Goal: Communication & Community: Answer question/provide support

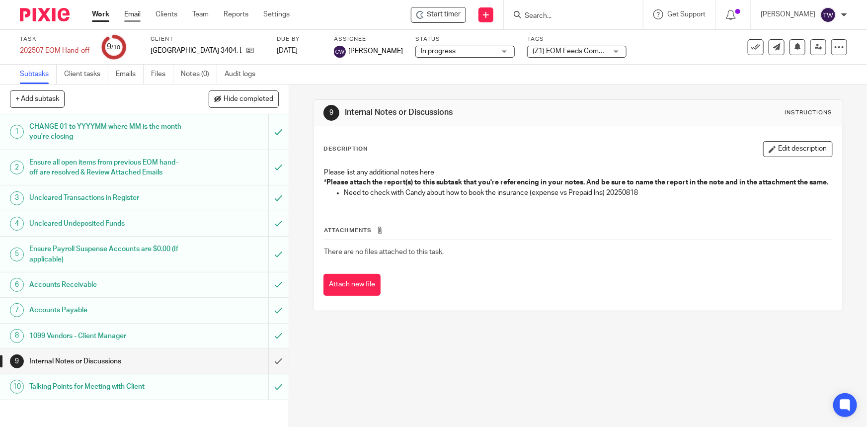
click at [138, 15] on link "Email" at bounding box center [132, 14] width 16 height 10
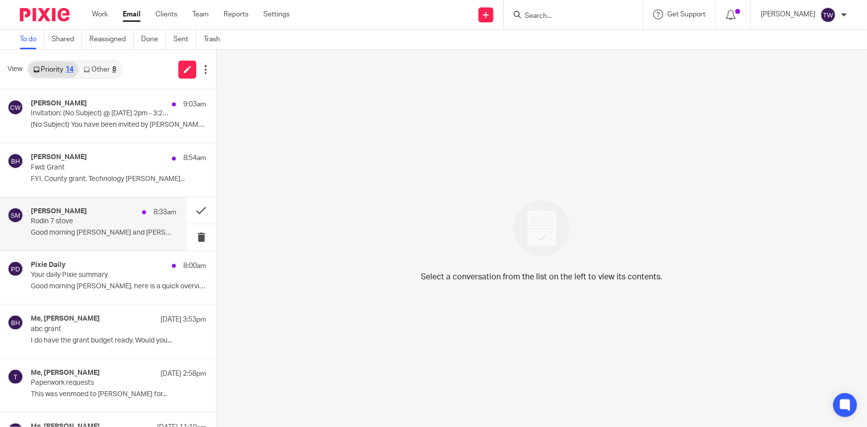
click at [80, 216] on div "Shelby Miller 8:33am" at bounding box center [104, 212] width 146 height 10
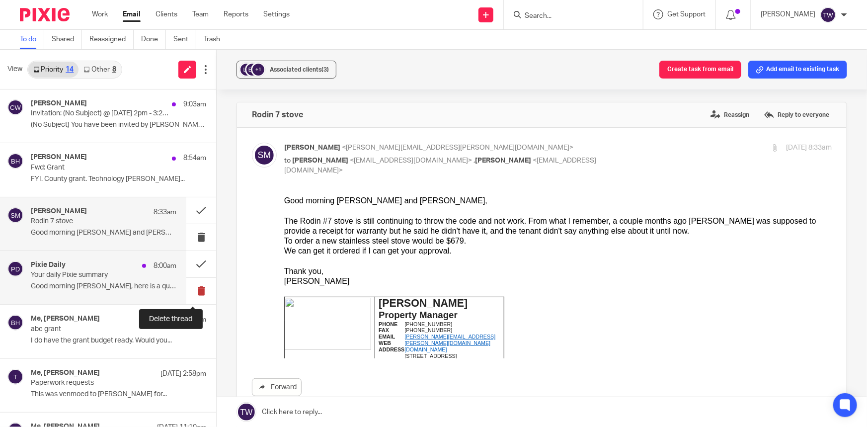
click at [193, 290] on button at bounding box center [201, 291] width 30 height 26
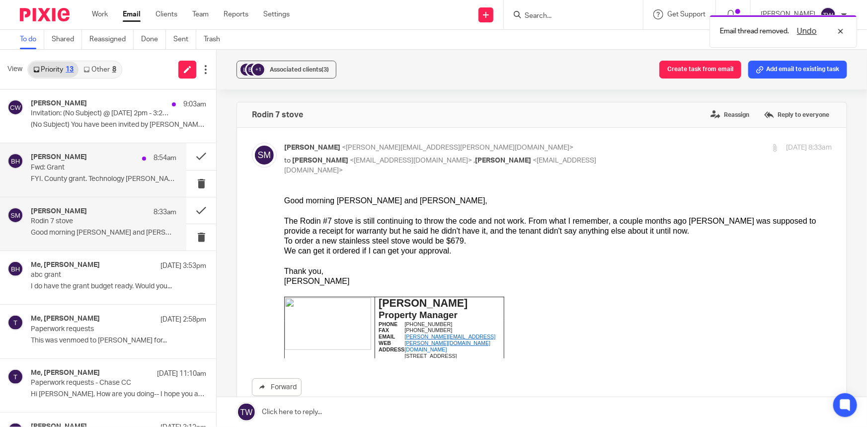
click at [81, 175] on p "FYI. County grant. Technology Betsy B...." at bounding box center [104, 179] width 146 height 8
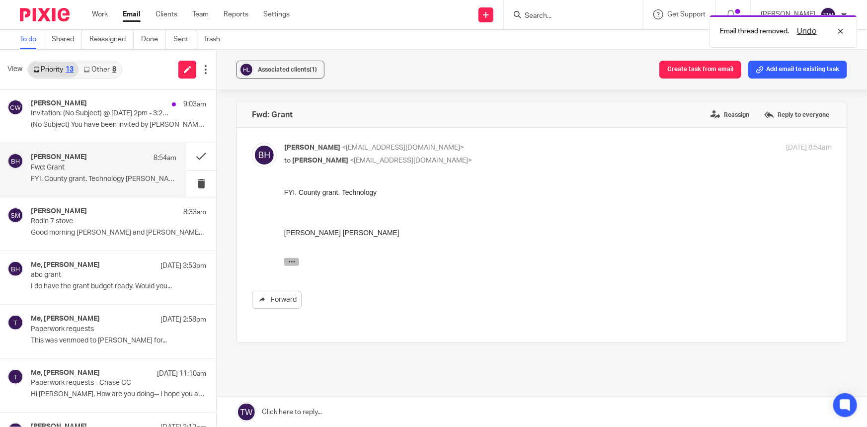
click at [288, 263] on icon "button" at bounding box center [291, 260] width 7 height 7
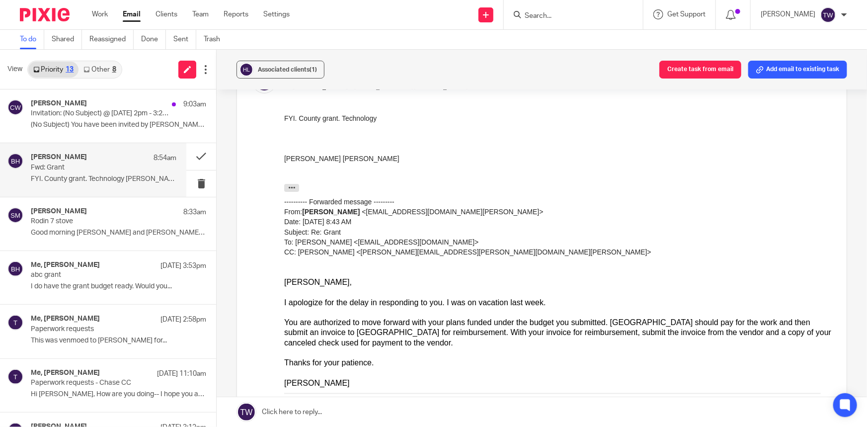
scroll to position [84, 0]
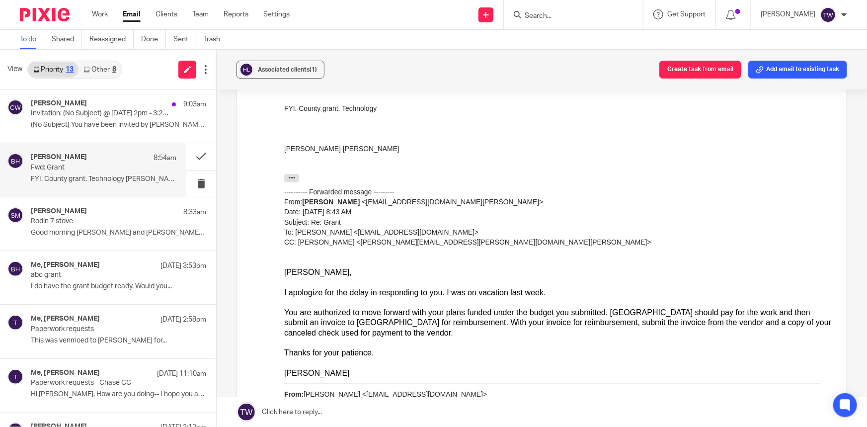
click at [300, 412] on link at bounding box center [542, 412] width 650 height 30
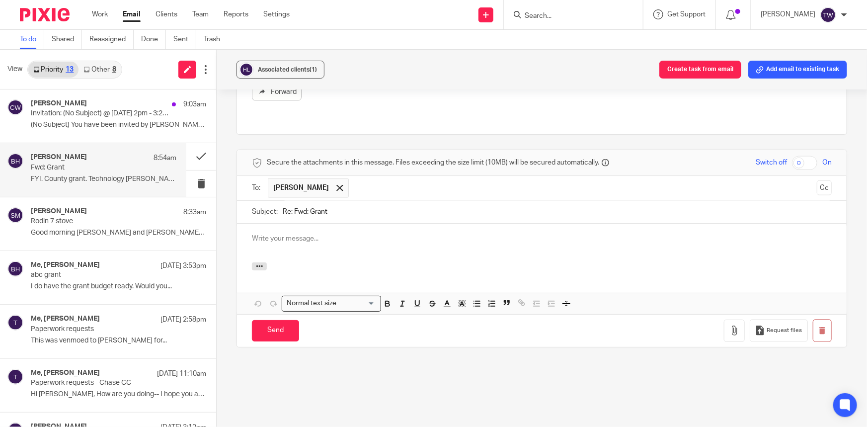
scroll to position [0, 0]
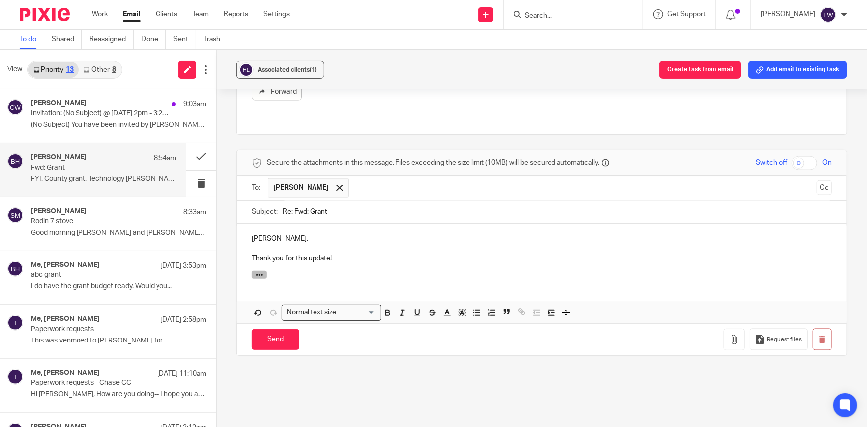
click at [256, 271] on icon "button" at bounding box center [259, 274] width 7 height 7
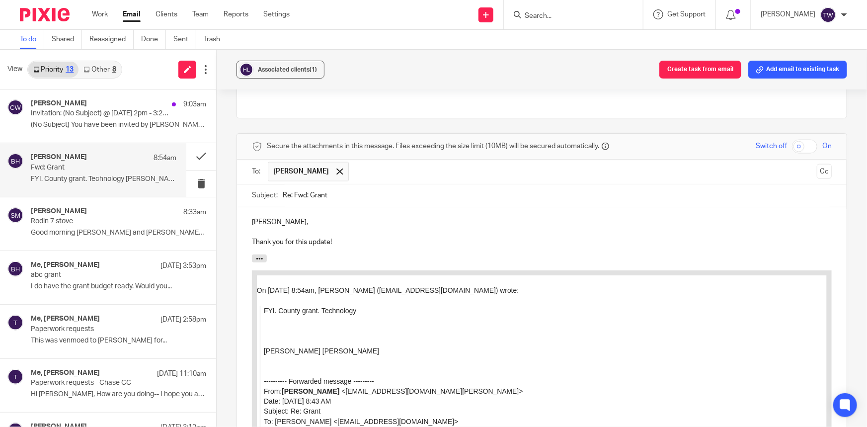
scroll to position [619, 0]
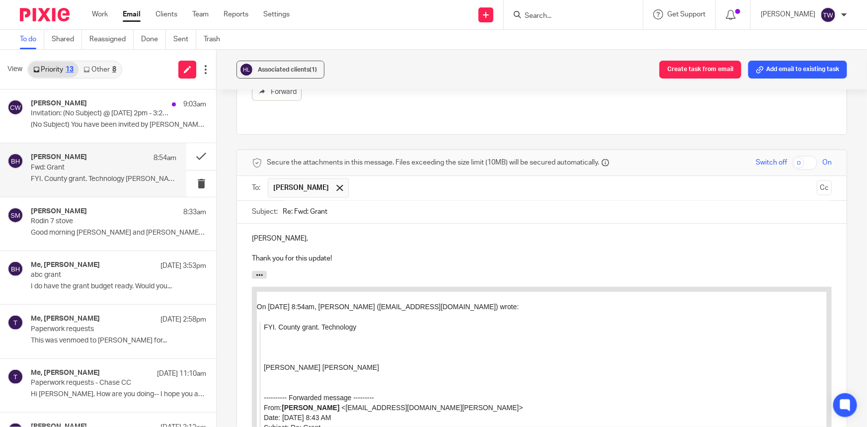
click at [348, 253] on p "Thank you for this update!" at bounding box center [542, 258] width 580 height 10
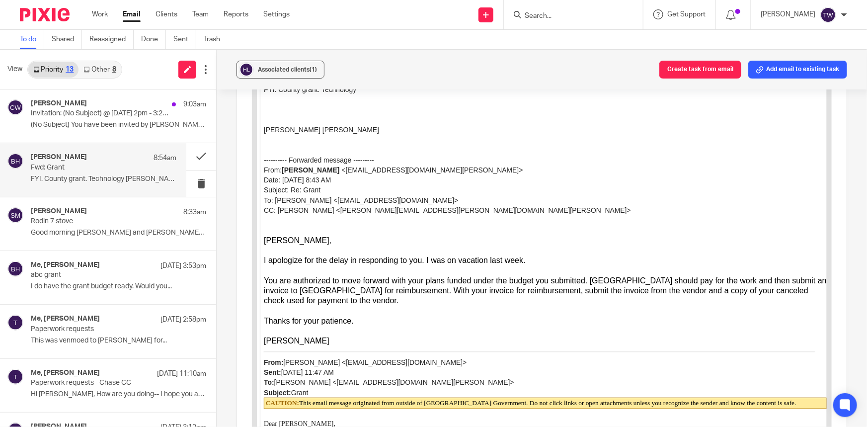
scroll to position [1116, 0]
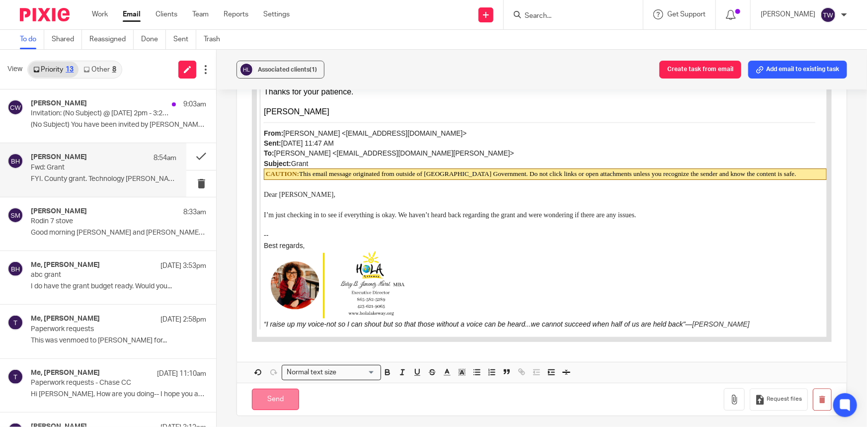
click at [270, 393] on input "Send" at bounding box center [275, 399] width 47 height 21
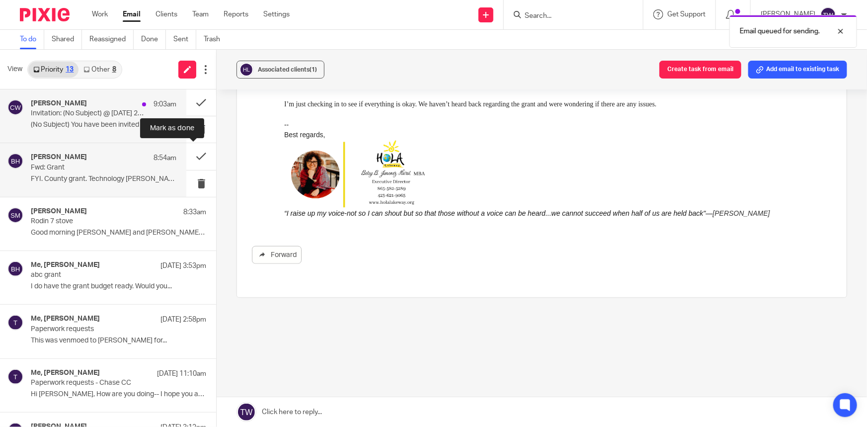
scroll to position [445, 0]
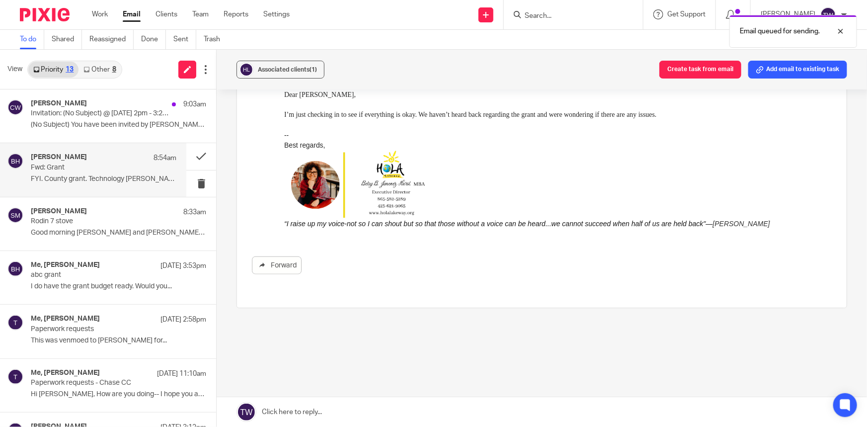
click at [96, 70] on link "Other 8" at bounding box center [100, 70] width 42 height 16
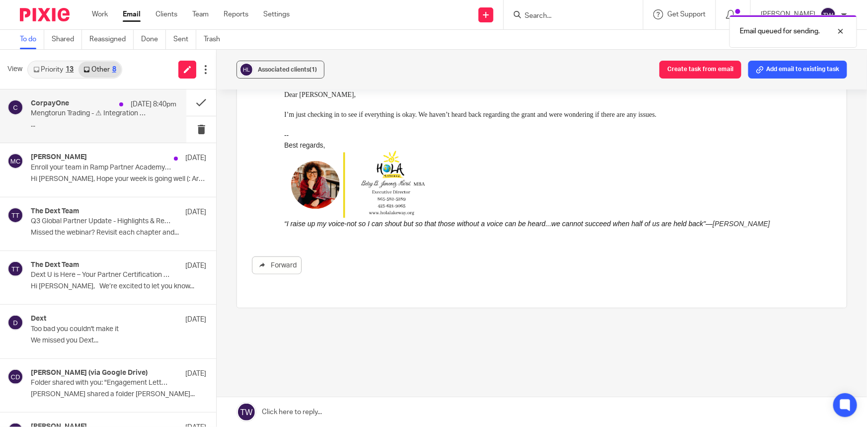
click at [81, 108] on div "CorpayOne Aug 18 8:40pm" at bounding box center [104, 104] width 146 height 10
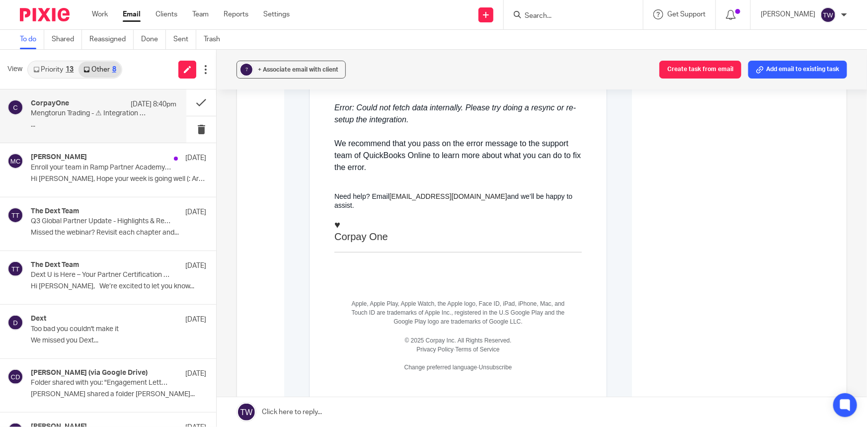
scroll to position [226, 0]
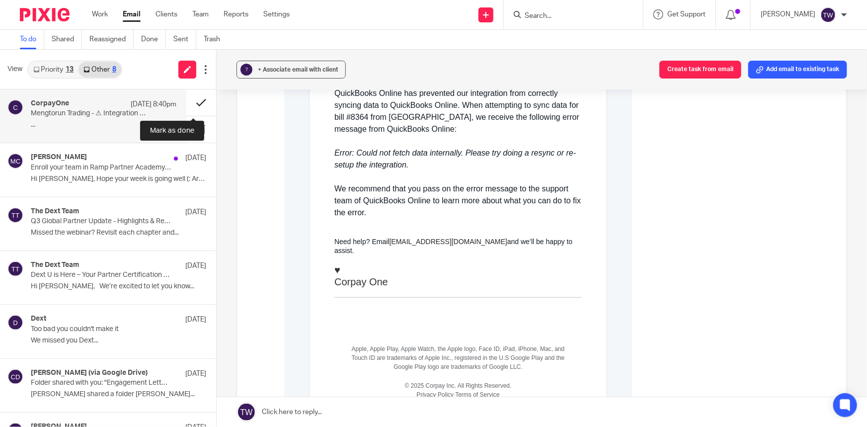
click at [193, 105] on button at bounding box center [201, 102] width 30 height 26
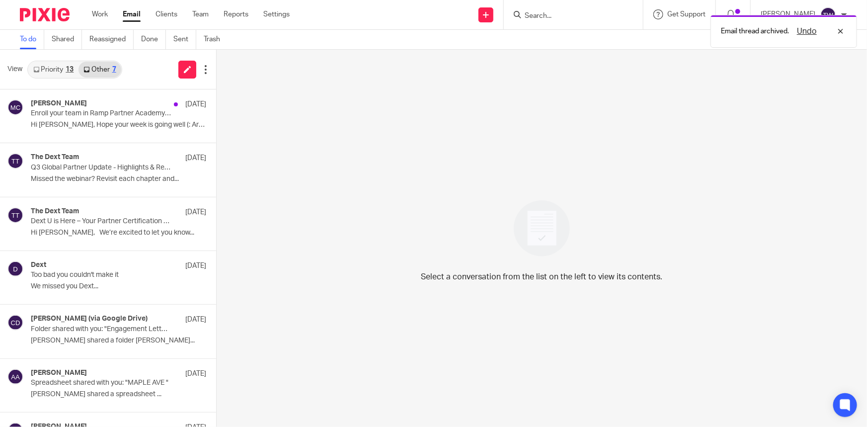
click at [52, 66] on link "Priority 13" at bounding box center [53, 70] width 50 height 16
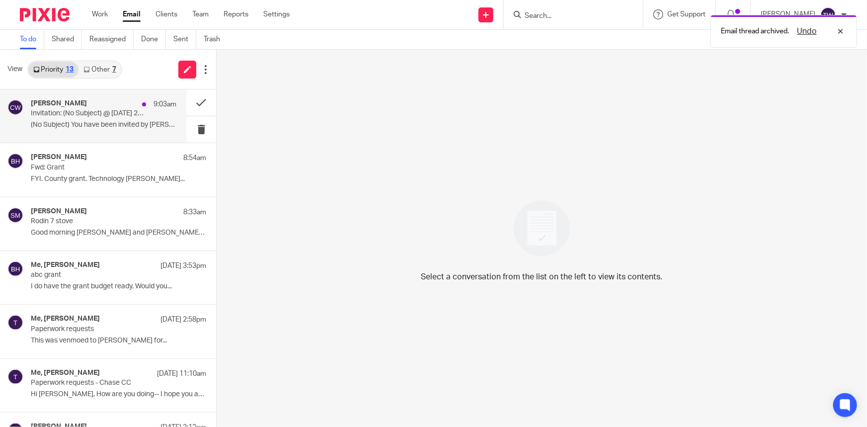
click at [57, 110] on p "Invitation: (No Subject) @ Fri Aug 22, 2025 2pm - 3:20pm (EDT) (Timothy J. Weav…" at bounding box center [89, 113] width 117 height 8
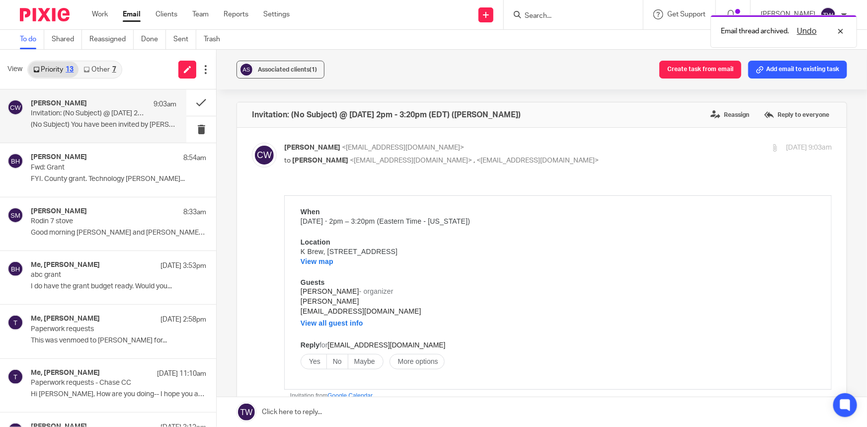
scroll to position [0, 0]
click at [193, 100] on button at bounding box center [201, 102] width 30 height 26
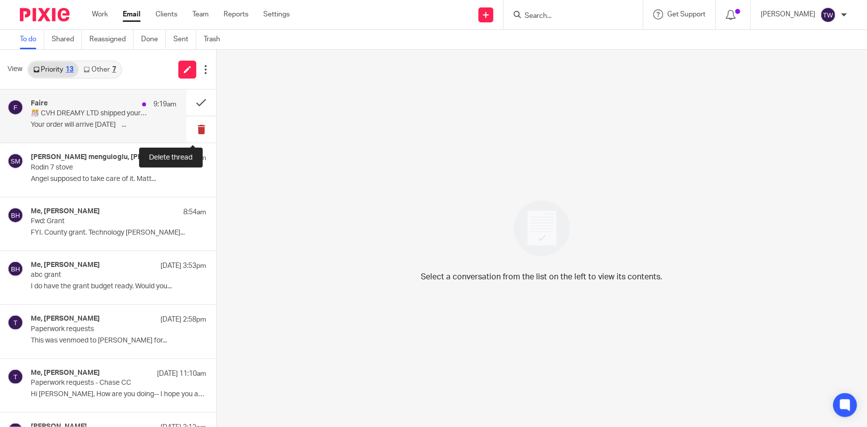
click at [193, 129] on button at bounding box center [201, 129] width 30 height 26
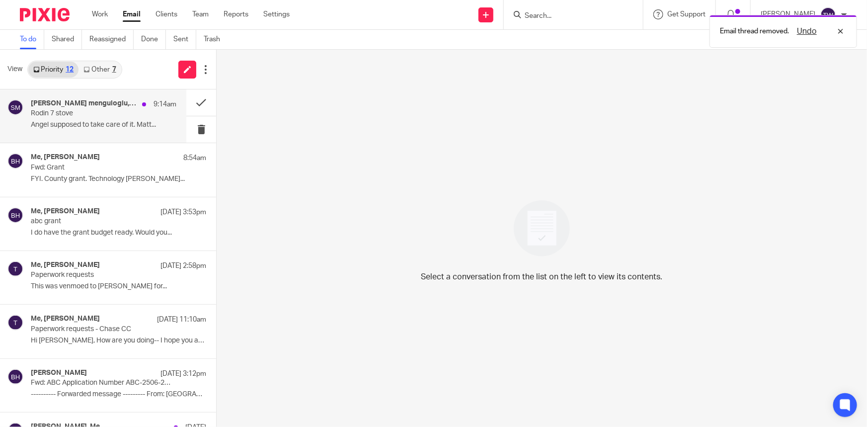
click at [80, 122] on p "Angel supposed to take care of it. Matt..." at bounding box center [104, 125] width 146 height 8
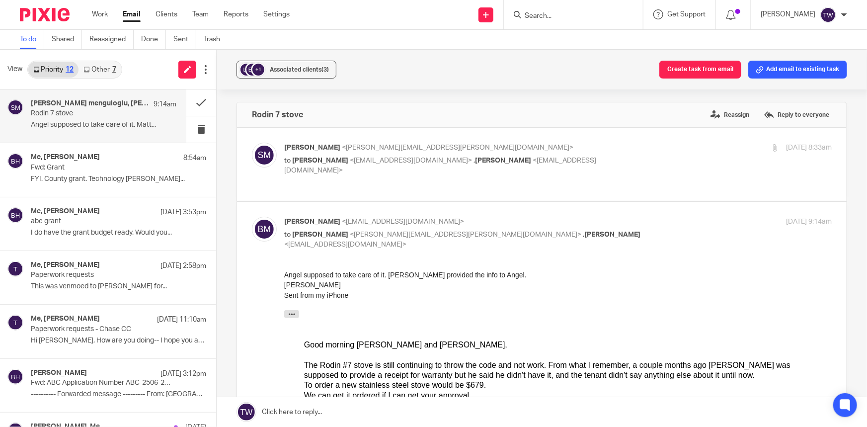
click at [86, 70] on icon at bounding box center [86, 70] width 6 height 6
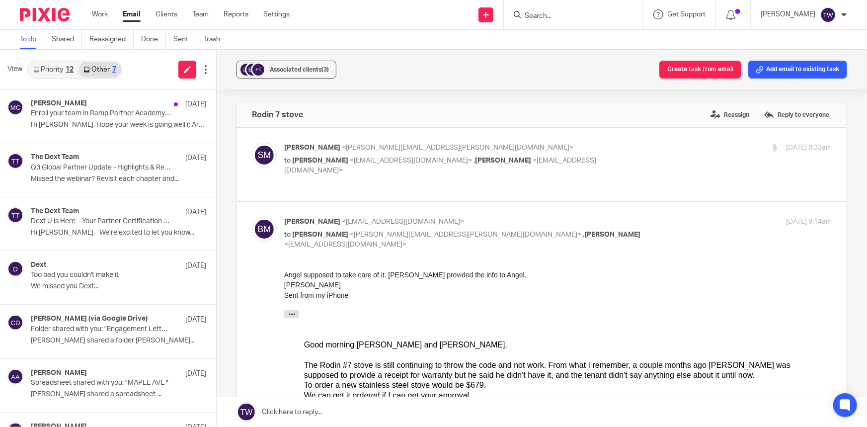
click at [57, 66] on link "Priority 12" at bounding box center [53, 70] width 50 height 16
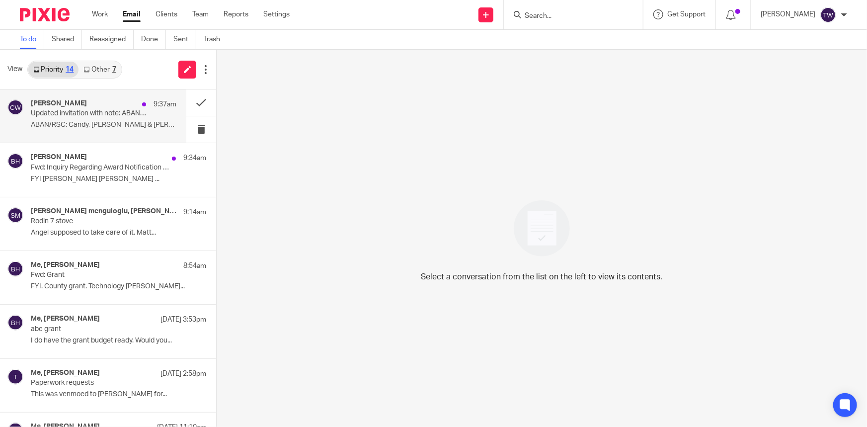
click at [68, 115] on p "Updated invitation with note: ABAN/RSC: Candy, Dr. Hahn & Tim @ Fri Aug 22, 202…" at bounding box center [89, 113] width 117 height 8
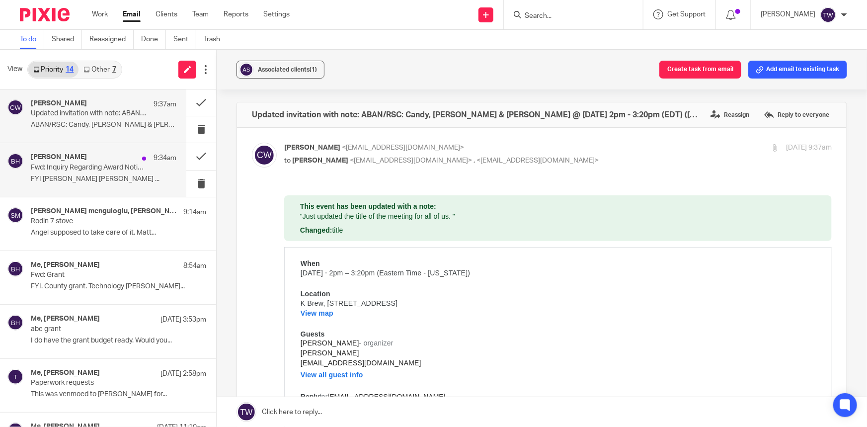
click at [73, 167] on p "Fwd: Inquiry Regarding Award Notification and Fund Availability" at bounding box center [89, 167] width 117 height 8
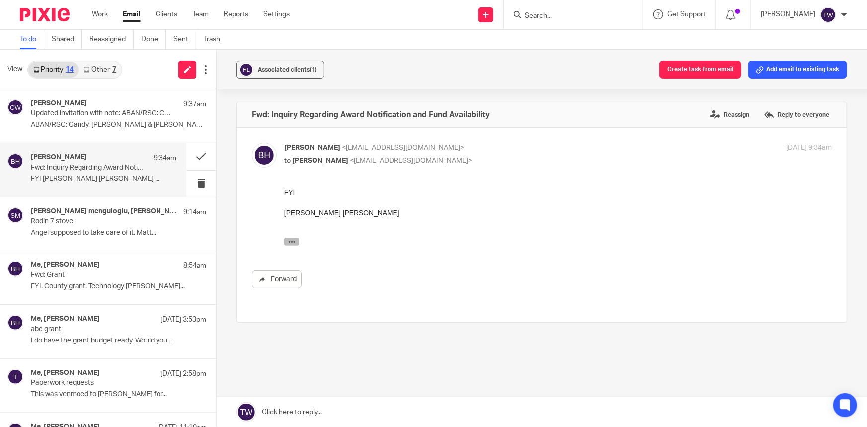
click at [295, 244] on button "button" at bounding box center [291, 241] width 15 height 8
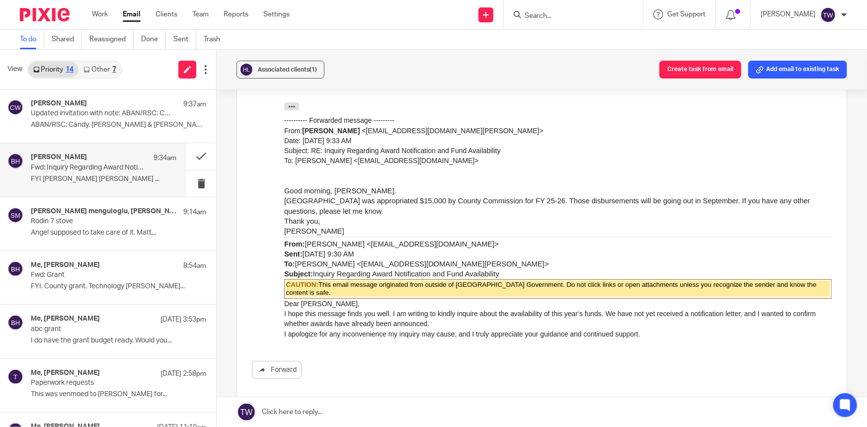
scroll to position [90, 0]
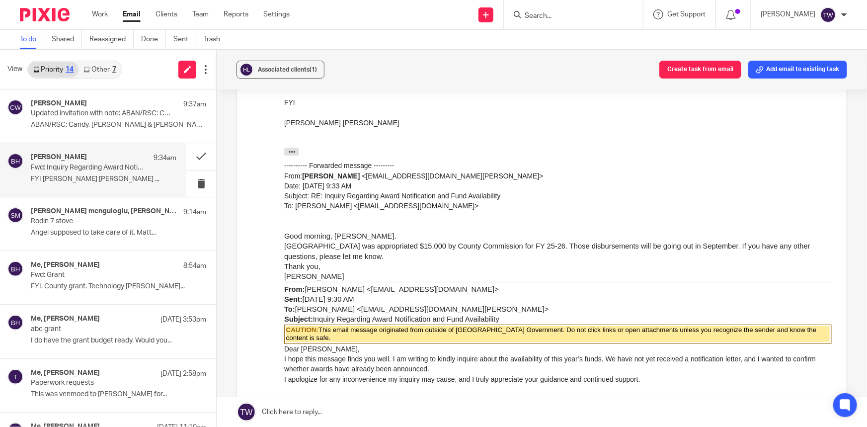
click at [92, 71] on link "Other 7" at bounding box center [100, 70] width 42 height 16
